Goal: Navigation & Orientation: Find specific page/section

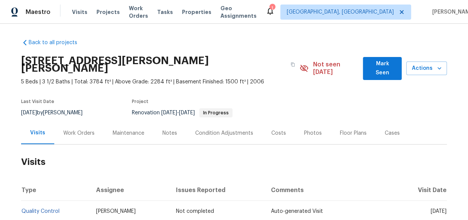
click at [122, 129] on div "Maintenance" at bounding box center [129, 133] width 32 height 8
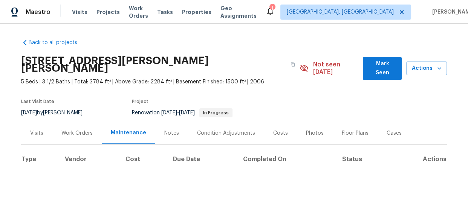
click at [78, 129] on div "Work Orders" at bounding box center [76, 133] width 31 height 8
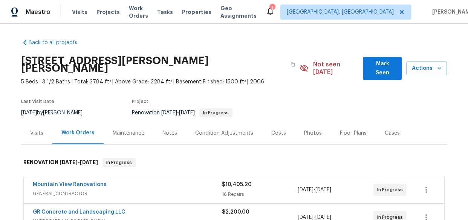
click at [228, 129] on div "Condition Adjustments" at bounding box center [224, 133] width 58 height 8
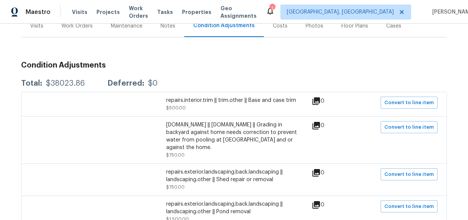
scroll to position [68, 0]
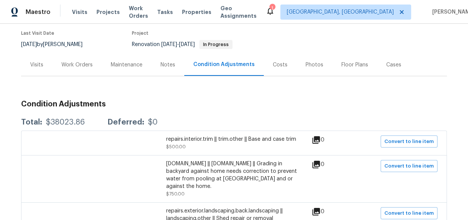
click at [319, 136] on icon at bounding box center [316, 140] width 8 height 8
click at [314, 61] on div "Photos" at bounding box center [315, 65] width 18 height 8
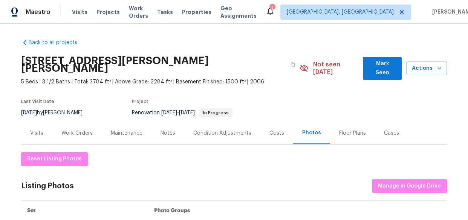
click at [343, 129] on div "Floor Plans" at bounding box center [352, 133] width 27 height 8
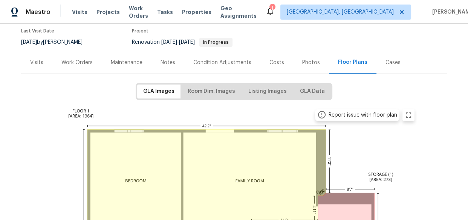
scroll to position [59, 0]
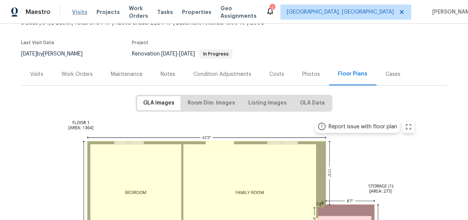
click at [72, 11] on span "Visits" at bounding box center [79, 12] width 15 height 8
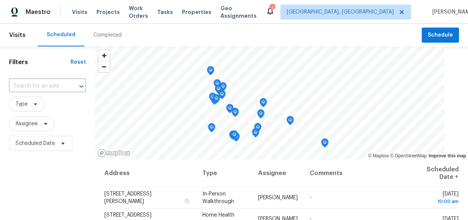
scroll to position [34, 0]
